Goal: Task Accomplishment & Management: Manage account settings

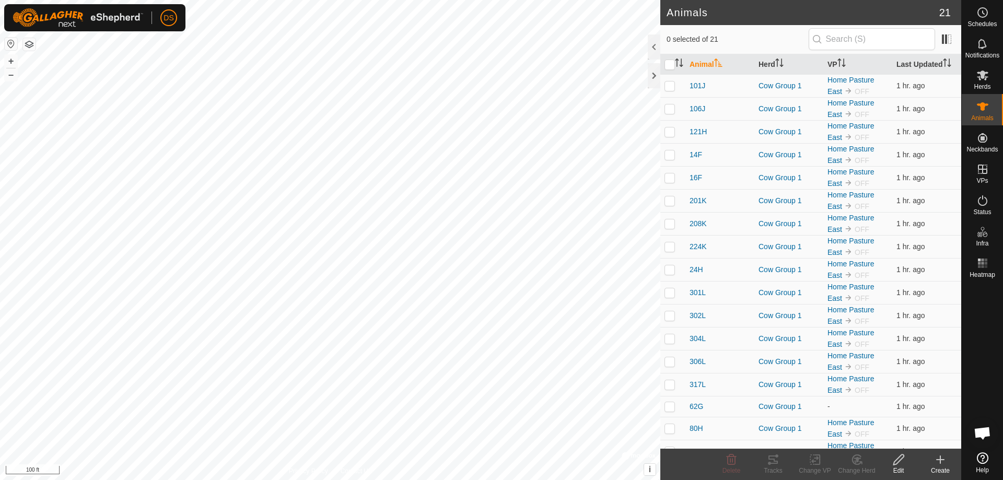
scroll to position [107, 0]
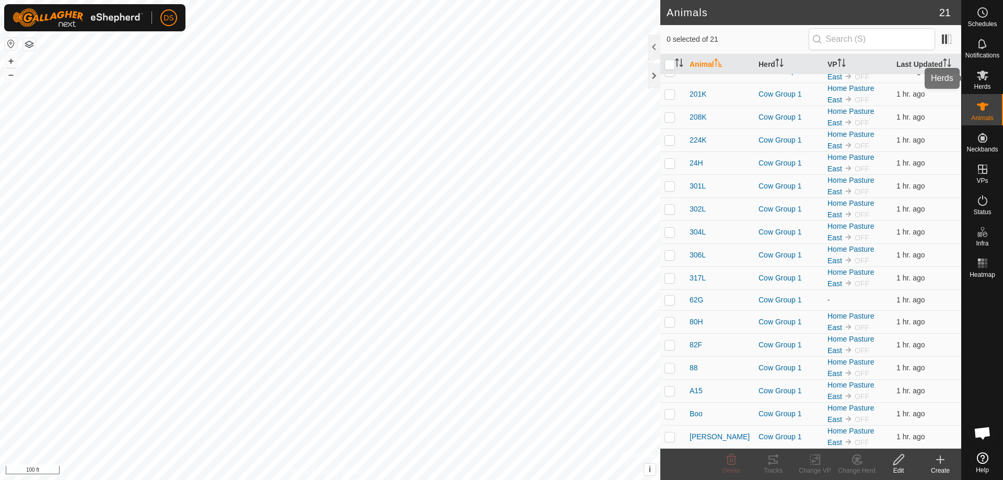
click at [987, 75] on icon at bounding box center [982, 75] width 13 height 13
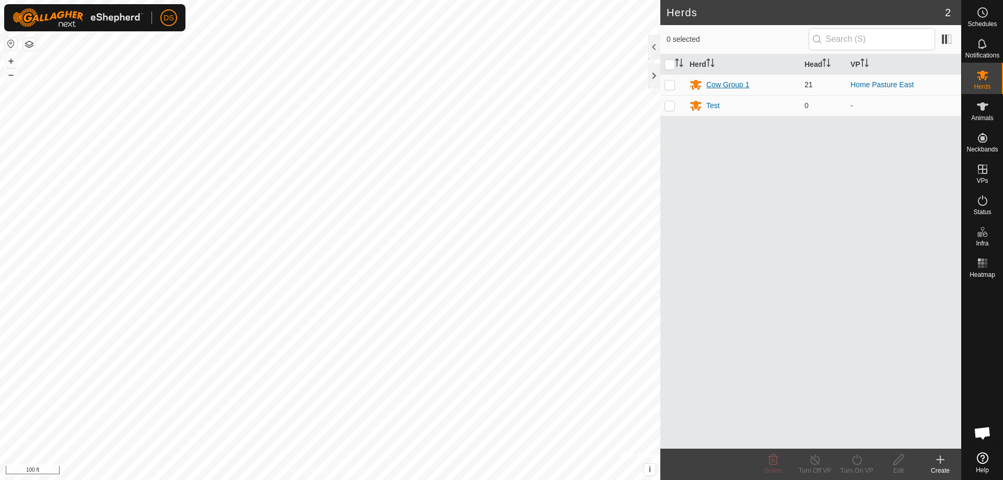
click at [740, 83] on div "Cow Group 1" at bounding box center [727, 84] width 43 height 11
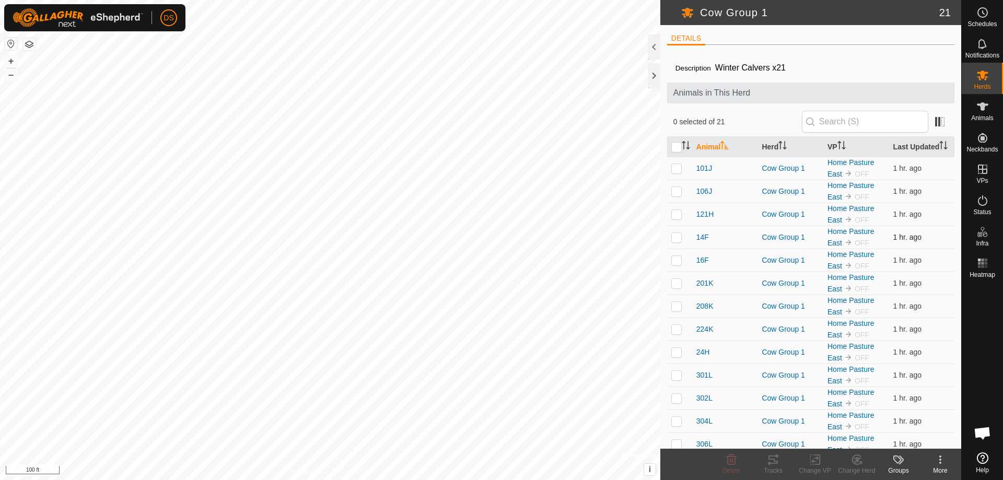
scroll to position [52, 0]
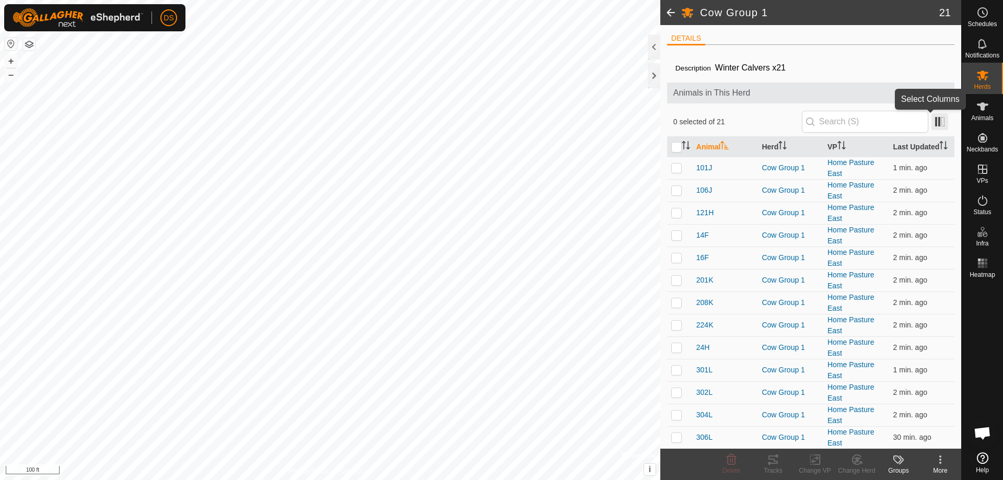
click at [931, 121] on span at bounding box center [939, 121] width 17 height 17
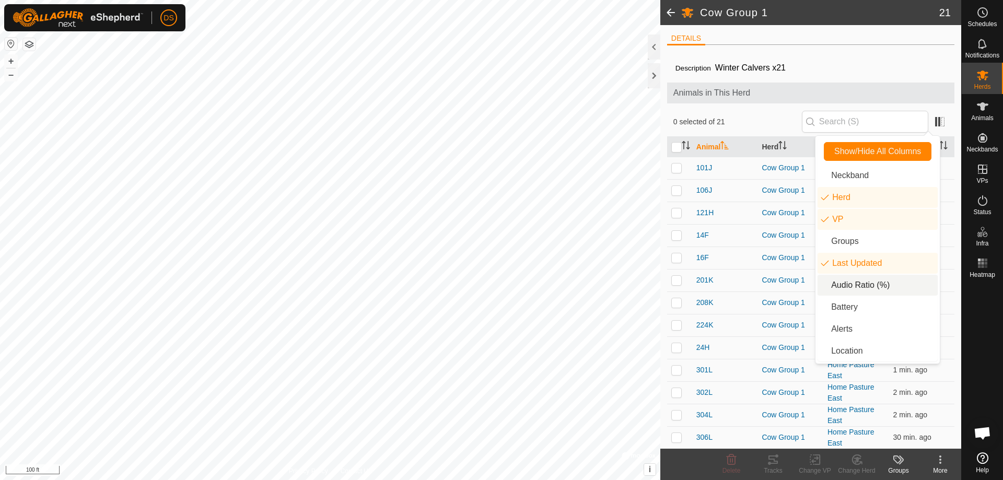
click at [852, 277] on li "Audio Ratio (%)" at bounding box center [877, 285] width 120 height 21
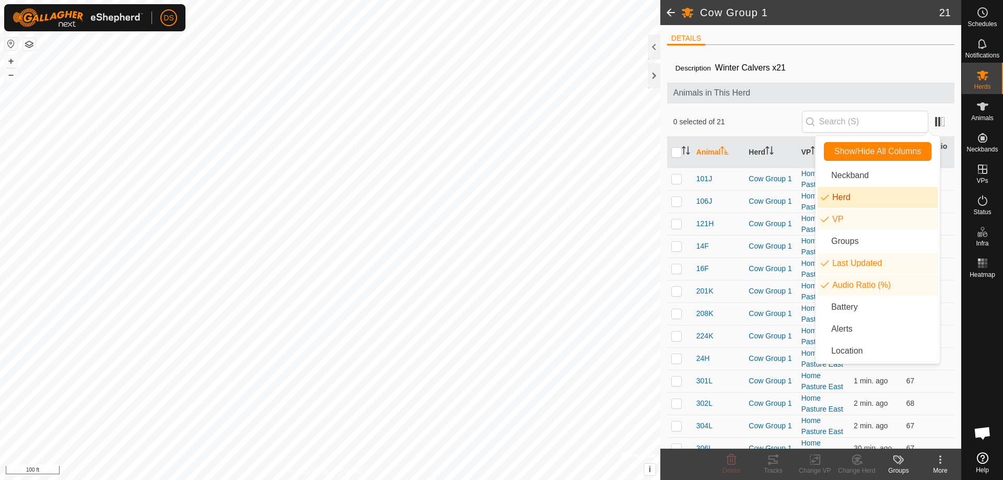
click at [846, 202] on li "Herd" at bounding box center [877, 197] width 120 height 21
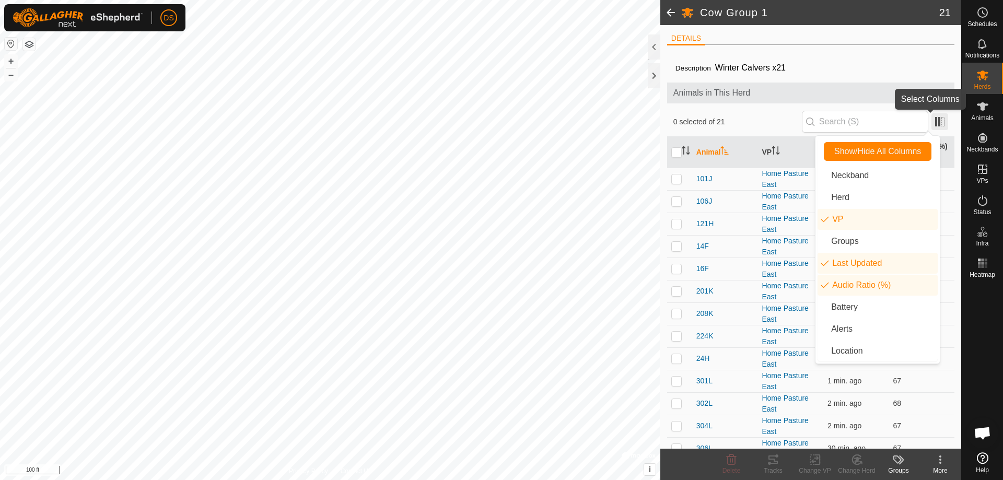
click at [931, 121] on span at bounding box center [939, 121] width 17 height 17
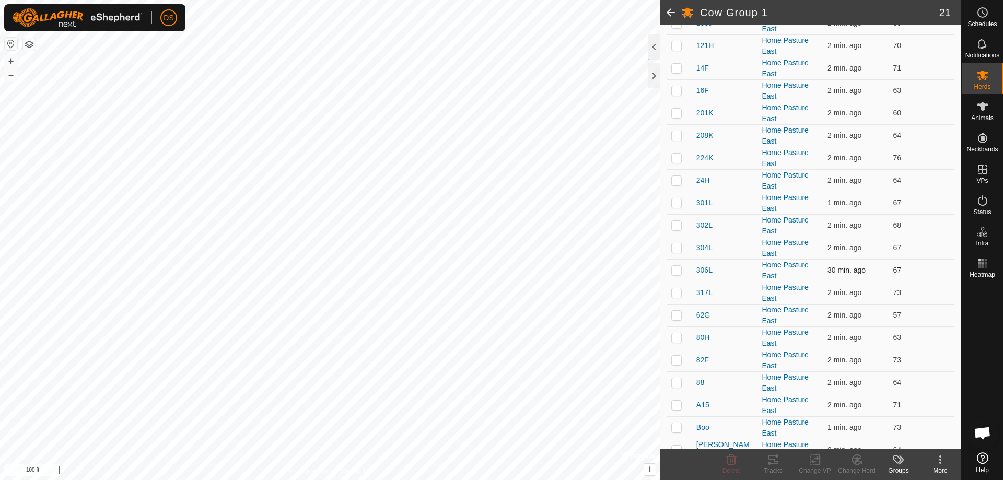
scroll to position [191, 0]
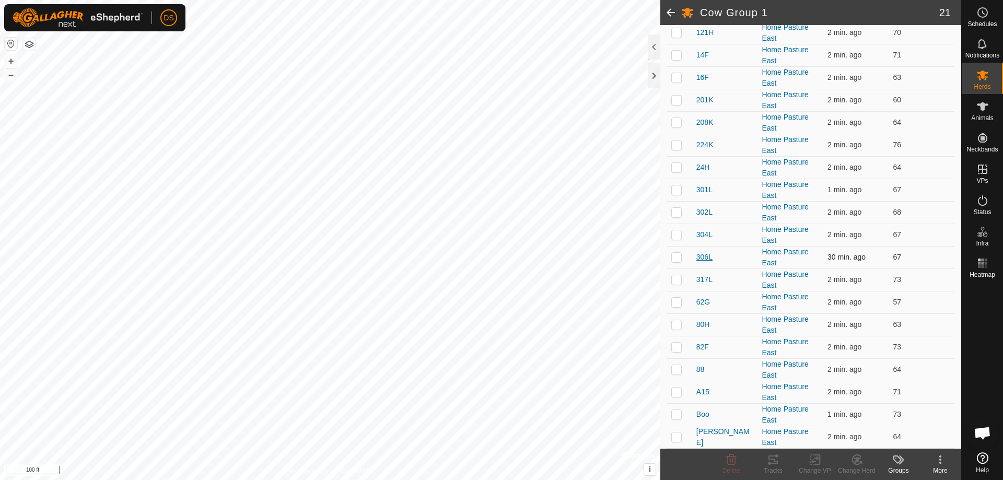
click at [708, 256] on span "306L" at bounding box center [704, 257] width 16 height 11
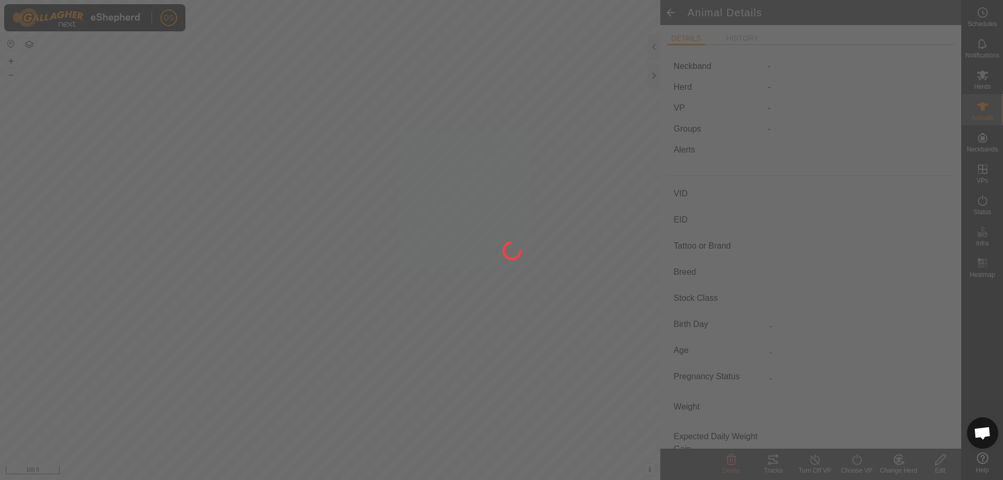
type input "306L"
type input "-"
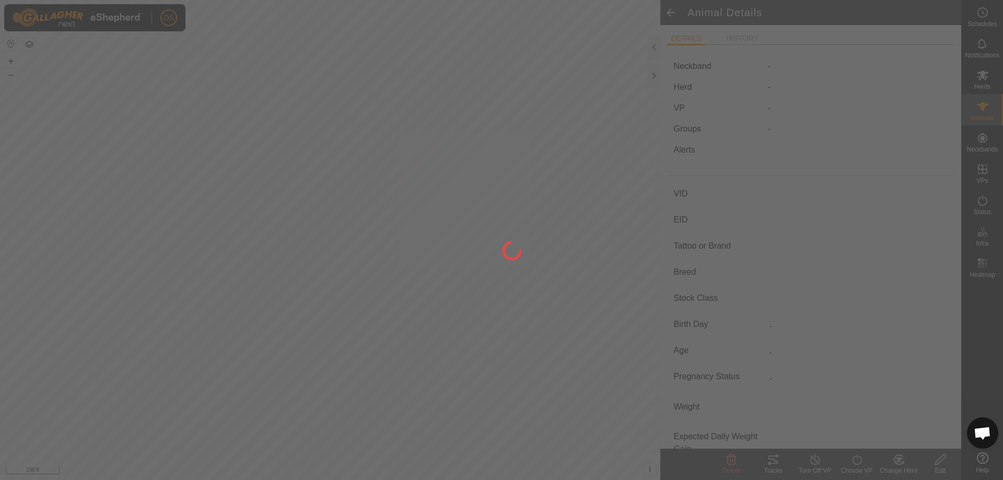
type input "0 kg"
type input "-"
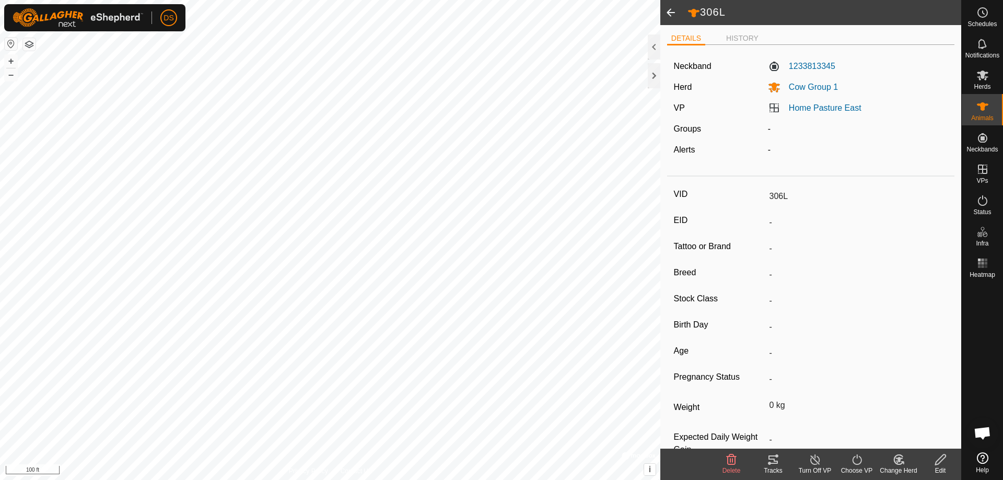
click at [670, 14] on span at bounding box center [670, 12] width 21 height 25
